Goal: Information Seeking & Learning: Learn about a topic

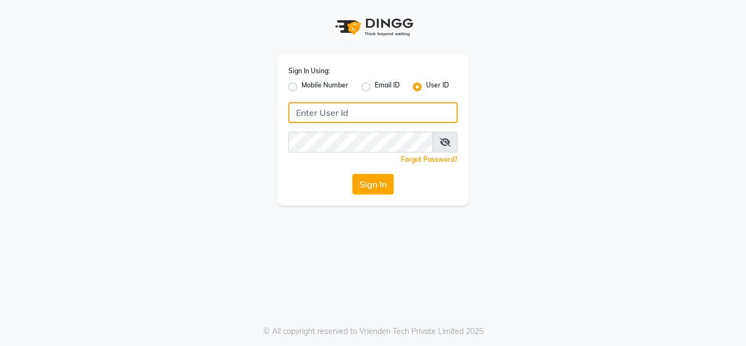
type input "8879743692"
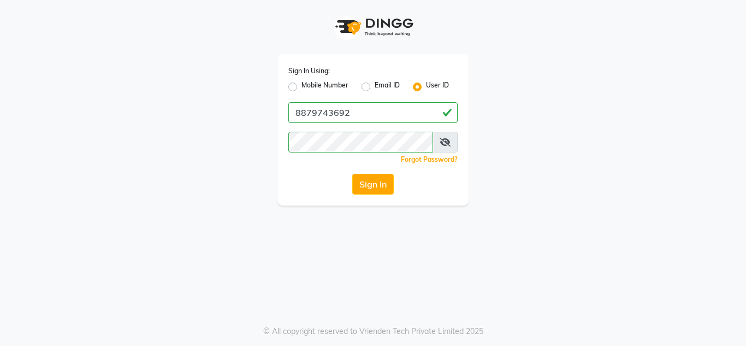
click at [301, 84] on label "Mobile Number" at bounding box center [324, 86] width 47 height 13
click at [301, 84] on input "Mobile Number" at bounding box center [304, 83] width 7 height 7
radio input "true"
radio input "false"
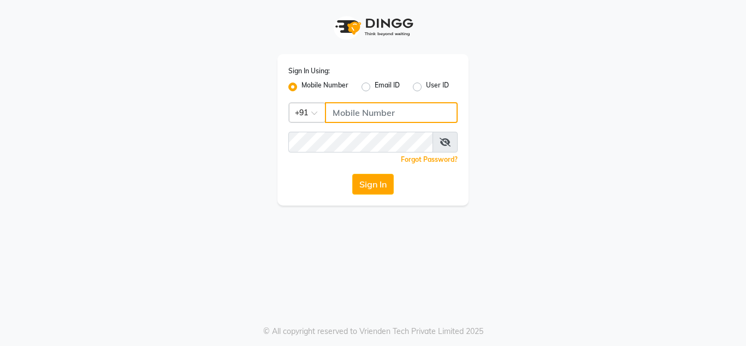
click at [411, 106] on input "Username" at bounding box center [391, 112] width 133 height 21
type input "8879743692"
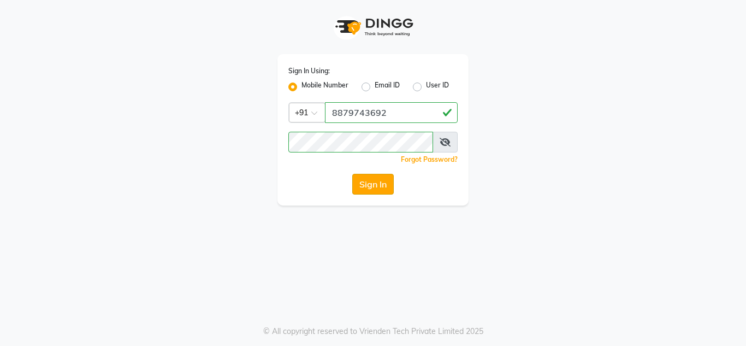
click at [371, 194] on button "Sign In" at bounding box center [372, 184] width 41 height 21
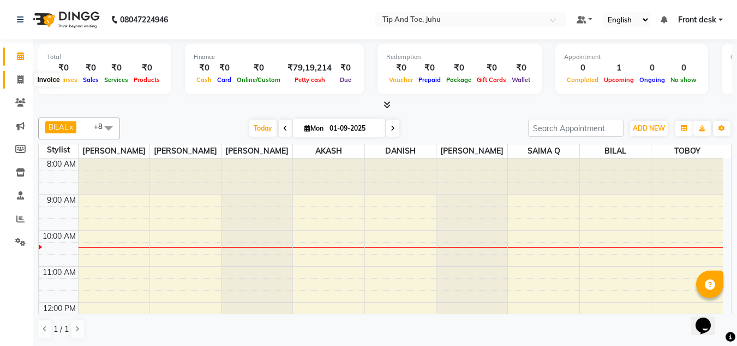
drag, startPoint x: 22, startPoint y: 85, endPoint x: 180, endPoint y: 46, distance: 161.8
click at [22, 85] on span at bounding box center [20, 80] width 19 height 13
select select "5516"
select select "service"
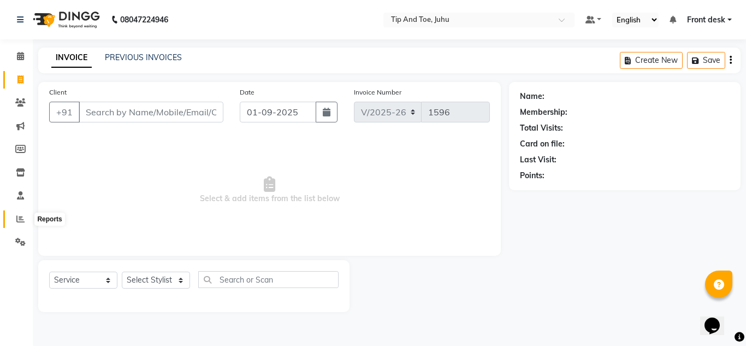
click at [25, 222] on span at bounding box center [20, 219] width 19 height 13
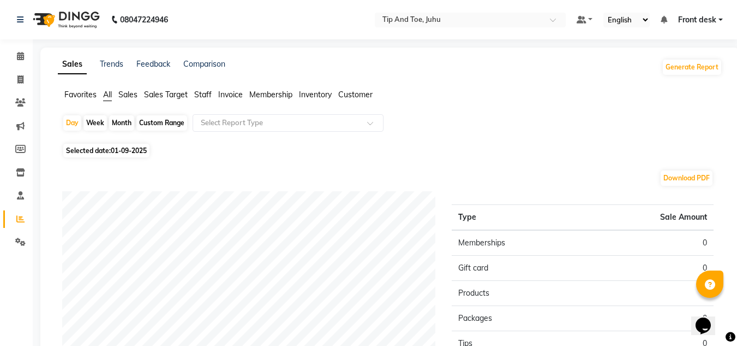
click at [130, 95] on span "Sales" at bounding box center [127, 95] width 19 height 10
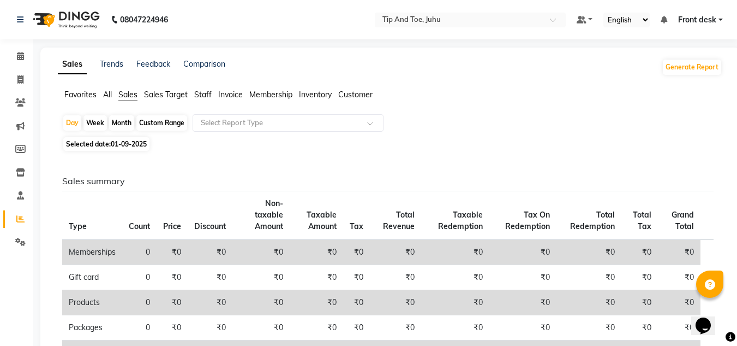
click at [108, 145] on span "Selected date: [DATE]" at bounding box center [106, 144] width 86 height 14
select select "9"
select select "2025"
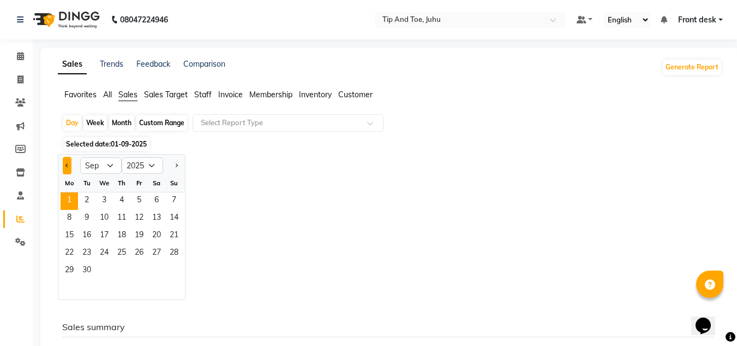
click at [68, 164] on span "Previous month" at bounding box center [68, 165] width 4 height 4
select select "8"
click at [140, 200] on span "1" at bounding box center [138, 200] width 17 height 17
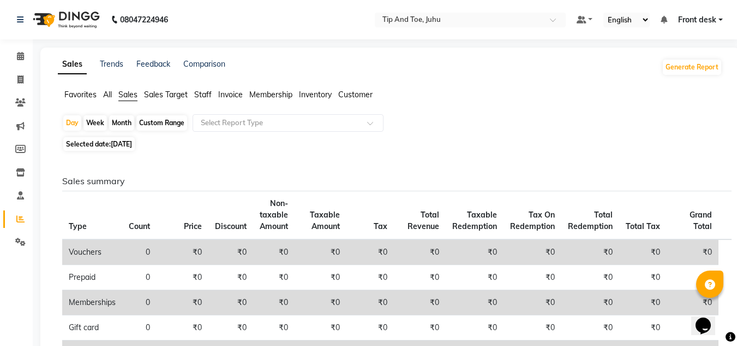
click at [122, 118] on div "Month" at bounding box center [121, 122] width 25 height 15
select select "8"
select select "2025"
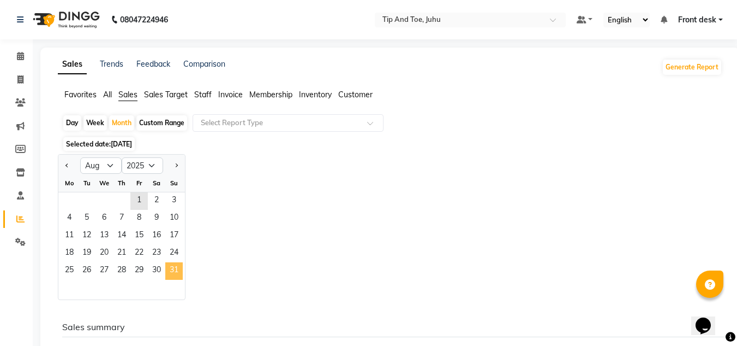
click at [181, 273] on span "31" at bounding box center [173, 270] width 17 height 17
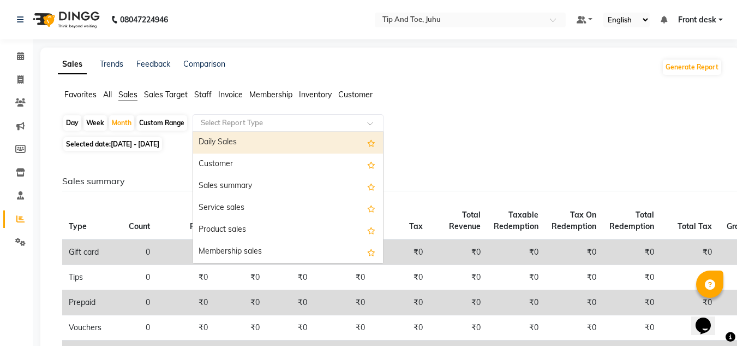
click at [216, 117] on input "text" at bounding box center [277, 122] width 157 height 11
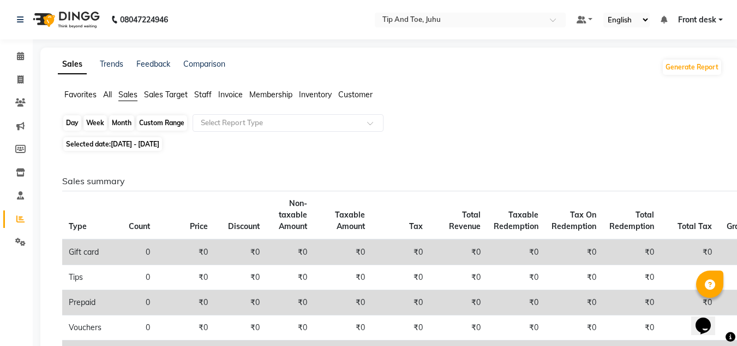
click at [117, 121] on div "Month" at bounding box center [121, 122] width 25 height 15
select select "8"
select select "2025"
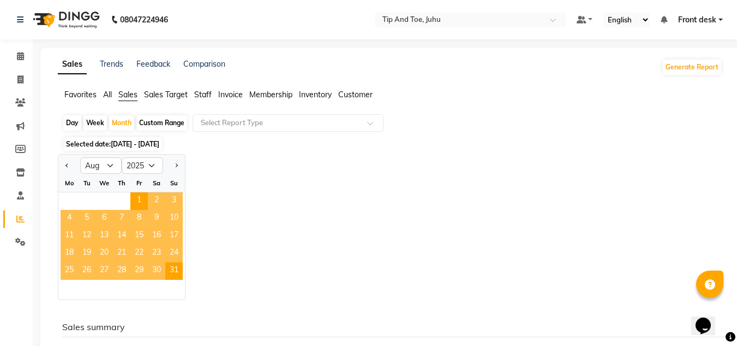
click at [311, 158] on div "Jan Feb Mar Apr May Jun [DATE] Aug Sep Oct Nov [DATE] 2016 2017 2018 2019 2020 …" at bounding box center [390, 227] width 665 height 146
click at [200, 97] on span "Staff" at bounding box center [202, 95] width 17 height 10
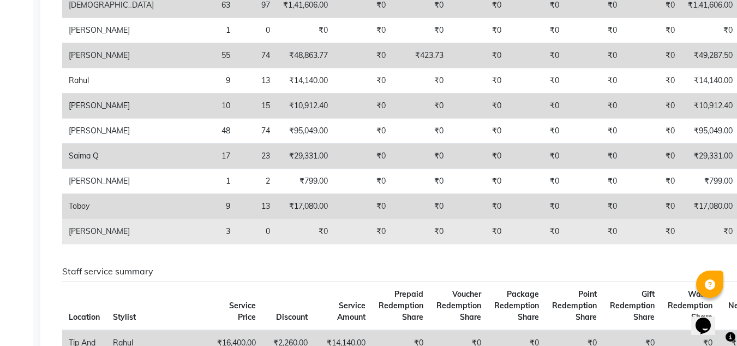
scroll to position [546, 0]
